Goal: Information Seeking & Learning: Check status

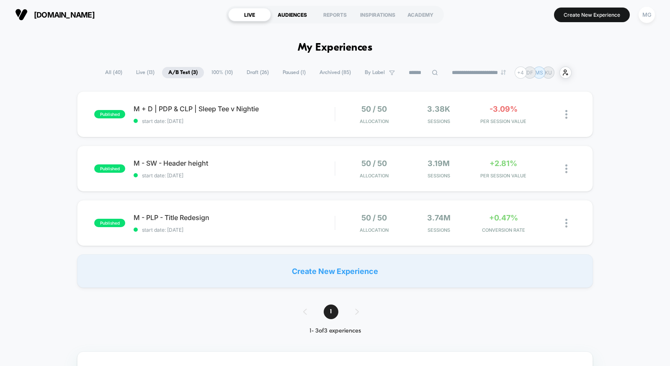
click at [302, 13] on div "AUDIENCES" at bounding box center [292, 14] width 43 height 13
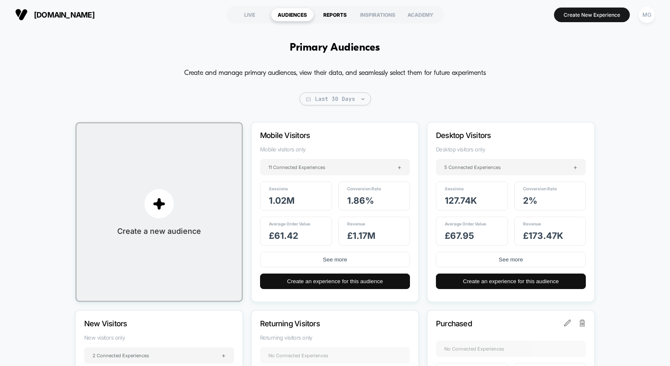
click at [342, 16] on div "REPORTS" at bounding box center [335, 14] width 43 height 13
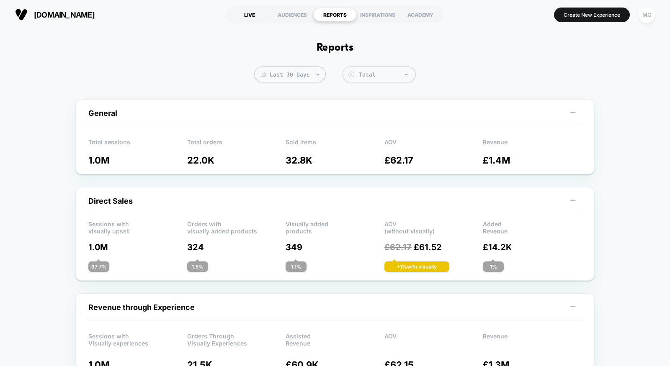
click at [242, 15] on div "LIVE" at bounding box center [249, 14] width 43 height 13
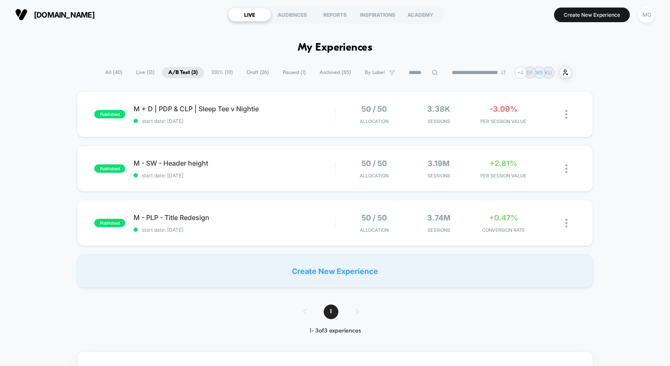
click at [211, 73] on span "100% ( 10 )" at bounding box center [222, 72] width 34 height 11
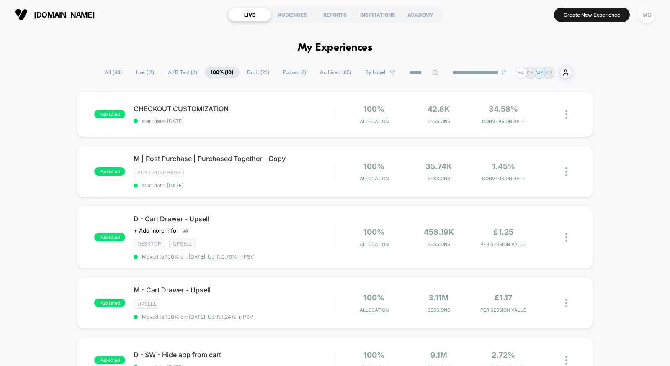
click at [170, 75] on span "A/B Test ( 3 )" at bounding box center [183, 72] width 42 height 11
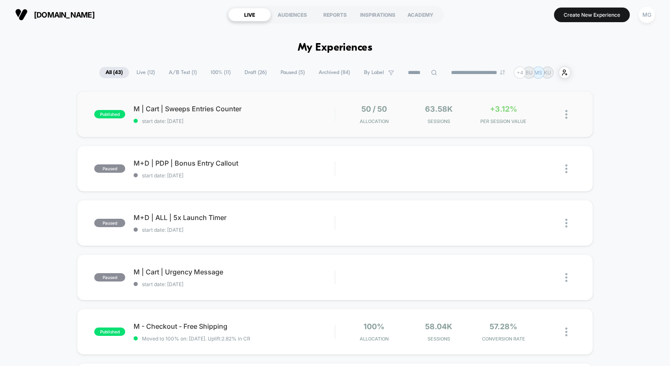
click at [288, 126] on div "published M | Cart | Sweeps Entries Counter start date: [DATE] 50 / 50 Allocati…" at bounding box center [335, 114] width 516 height 46
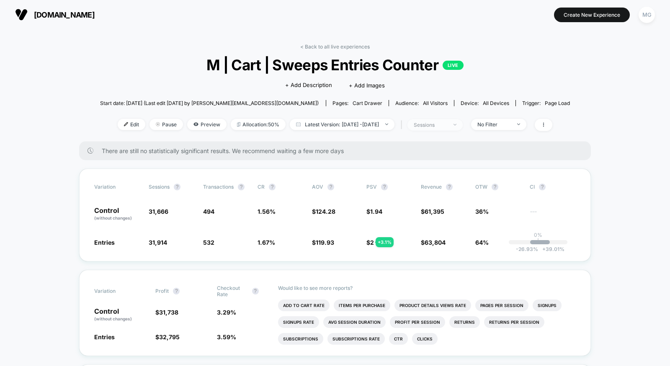
click at [453, 125] on div at bounding box center [450, 125] width 6 height 0
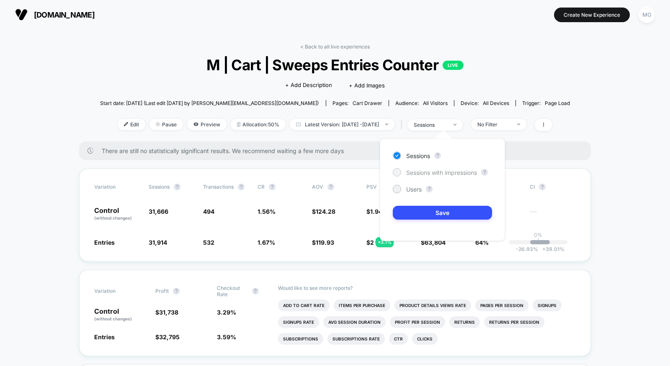
click at [473, 173] on span "Sessions with impressions" at bounding box center [441, 172] width 71 height 7
click at [449, 215] on button "Save" at bounding box center [442, 213] width 99 height 14
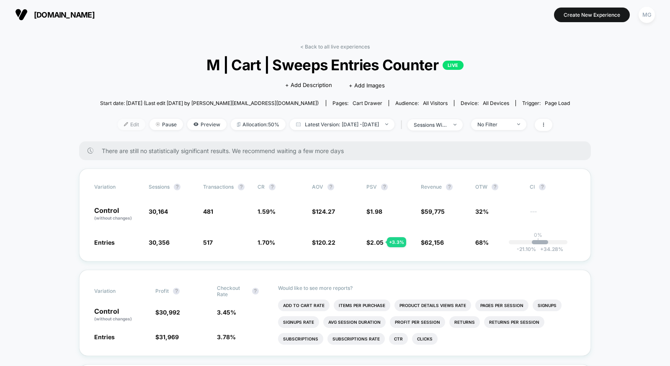
click at [125, 121] on span "Edit" at bounding box center [132, 124] width 28 height 11
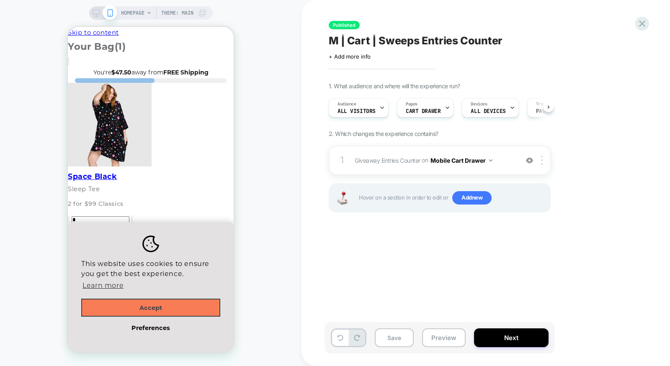
scroll to position [0, 0]
click at [202, 303] on button "Accept" at bounding box center [150, 308] width 139 height 18
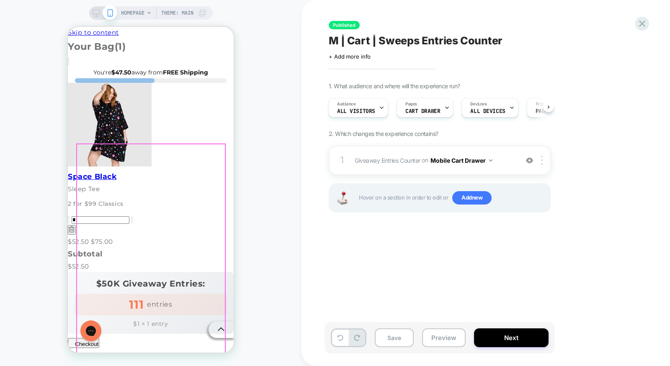
scroll to position [0, 0]
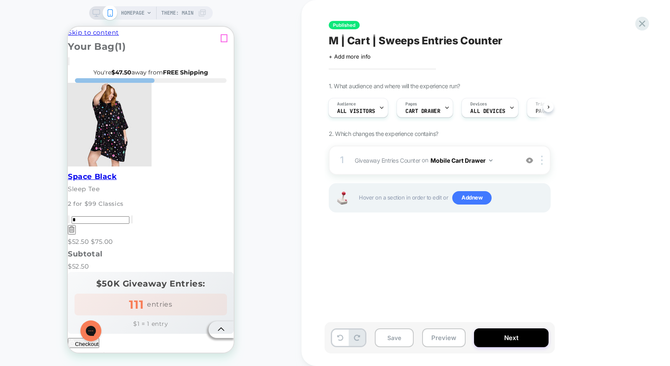
click at [69, 63] on icon "Close Icon" at bounding box center [69, 63] width 0 height 0
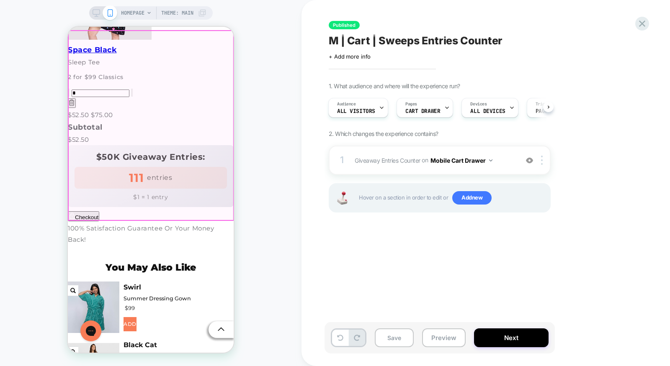
scroll to position [166, 0]
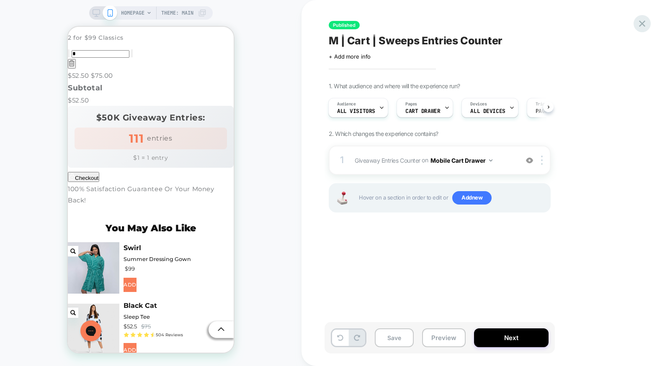
click at [642, 24] on icon at bounding box center [641, 23] width 11 height 11
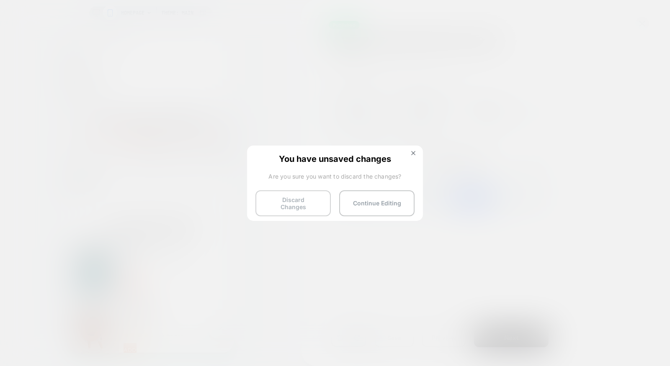
click at [293, 205] on button "Discard Changes" at bounding box center [292, 204] width 75 height 26
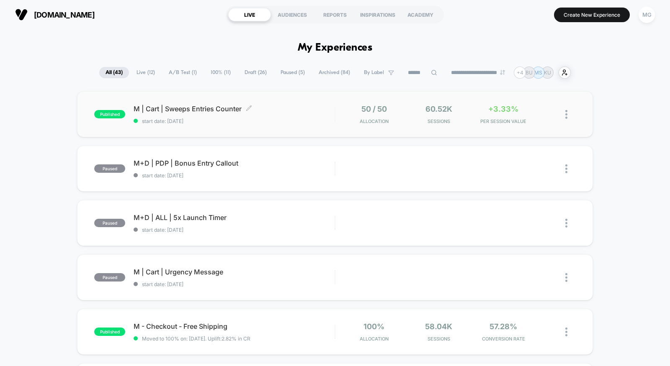
click at [263, 119] on span "start date: 10/3/2025" at bounding box center [234, 121] width 201 height 6
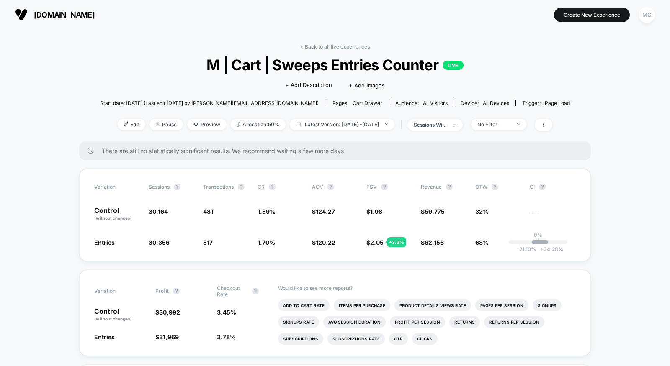
click at [342, 45] on link "< Back to all live experiences" at bounding box center [335, 47] width 70 height 6
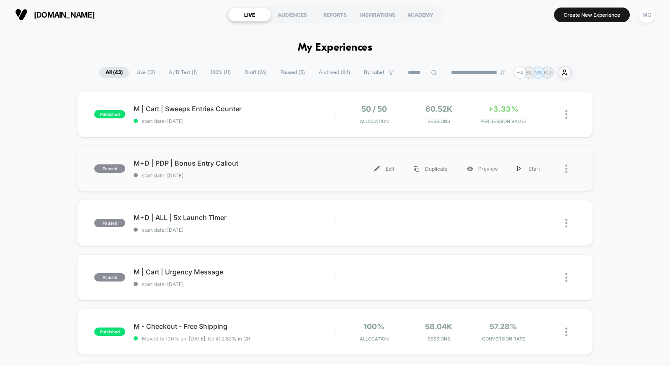
click at [256, 184] on div "paused M+D | PDP | Bonus Entry Callout start date: 10/3/2025 Edit Duplicate Pre…" at bounding box center [335, 169] width 516 height 46
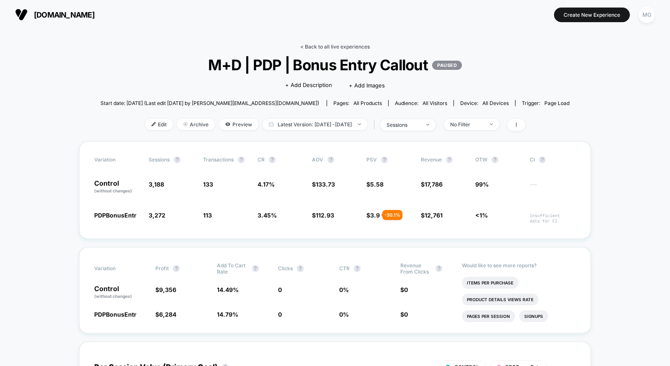
click at [358, 45] on link "< Back to all live experiences" at bounding box center [335, 47] width 70 height 6
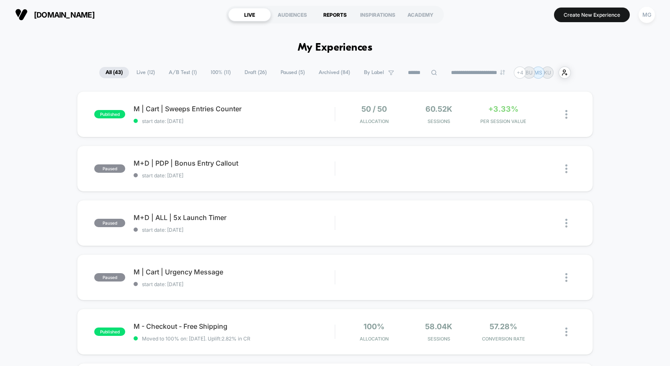
click at [329, 18] on div "REPORTS" at bounding box center [335, 14] width 43 height 13
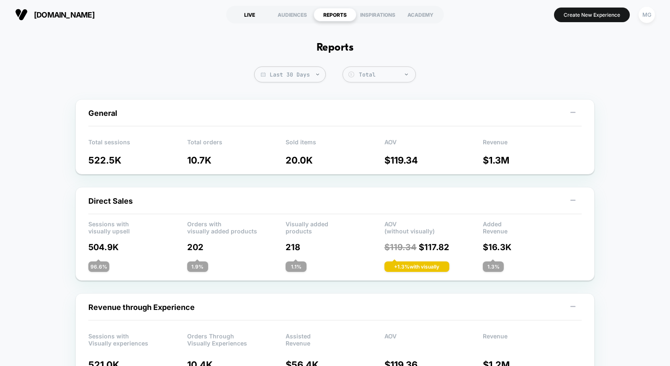
click at [250, 13] on div "LIVE" at bounding box center [249, 14] width 43 height 13
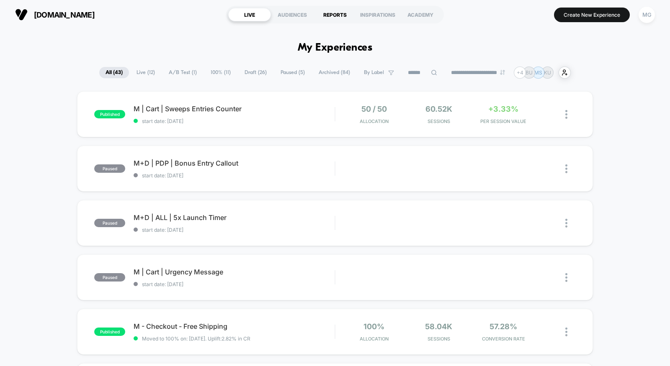
click at [330, 18] on div "REPORTS" at bounding box center [335, 14] width 43 height 13
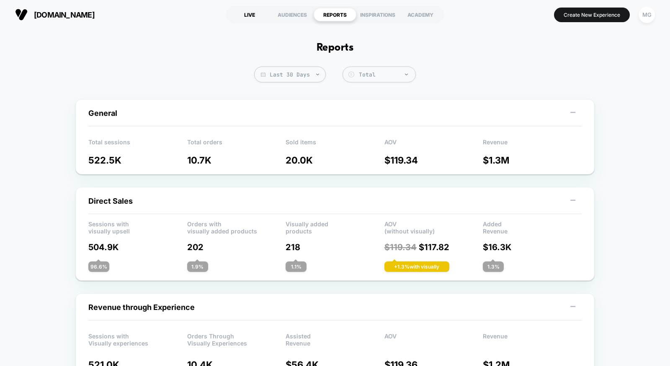
click at [252, 11] on div "LIVE" at bounding box center [249, 14] width 43 height 13
